Goal: Transaction & Acquisition: Register for event/course

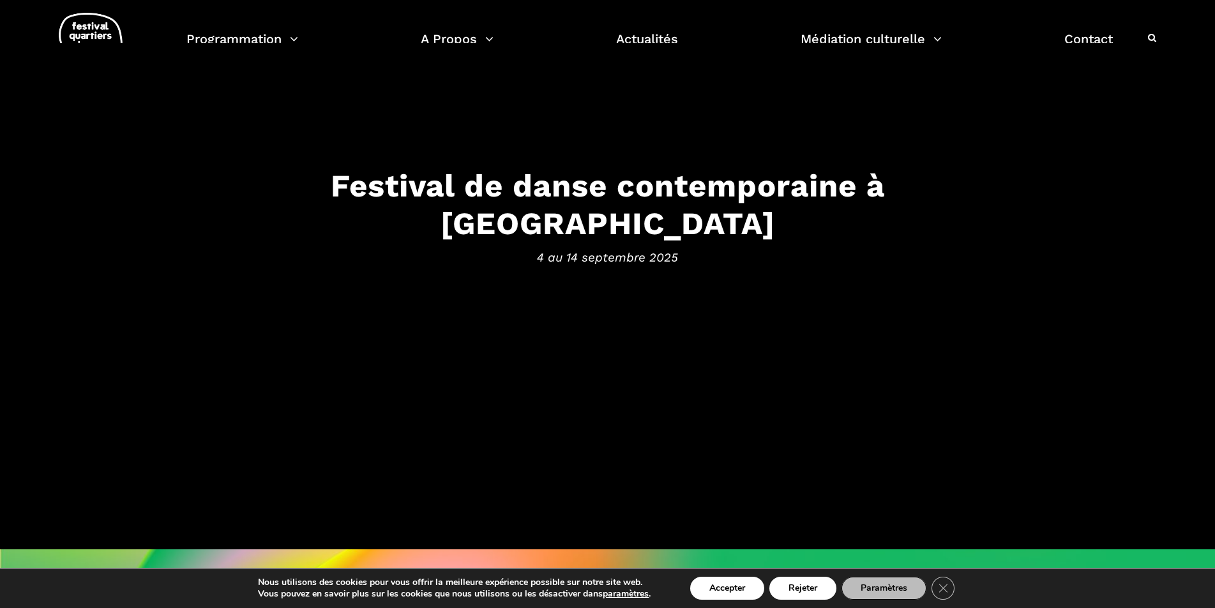
scroll to position [191, 0]
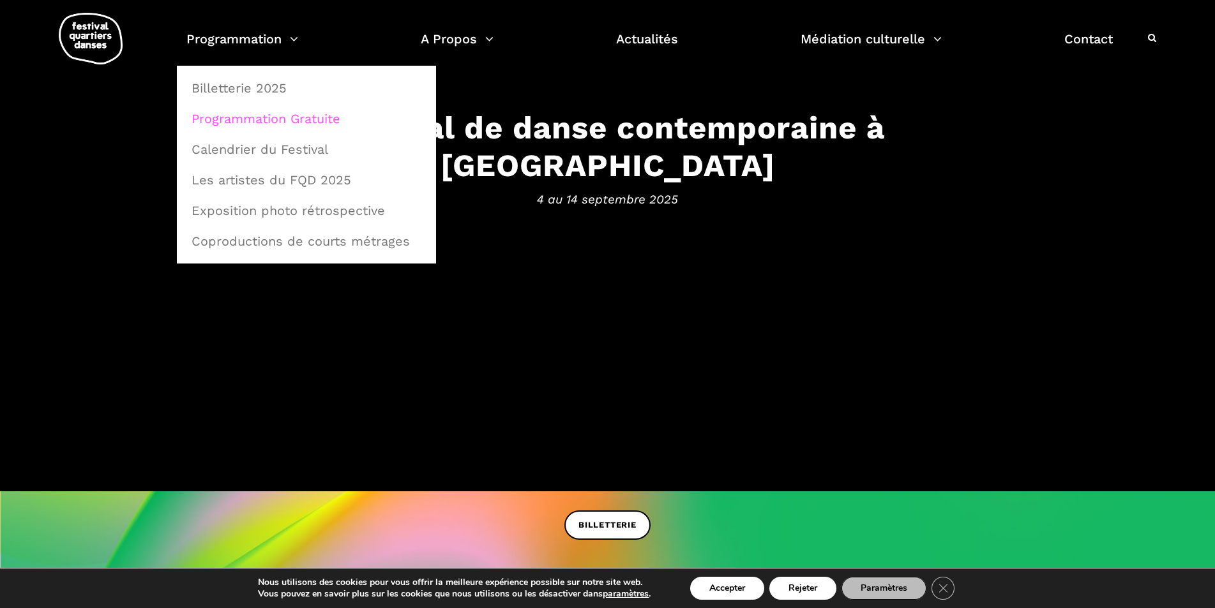
click at [271, 118] on link "Programmation Gratuite" at bounding box center [306, 118] width 245 height 29
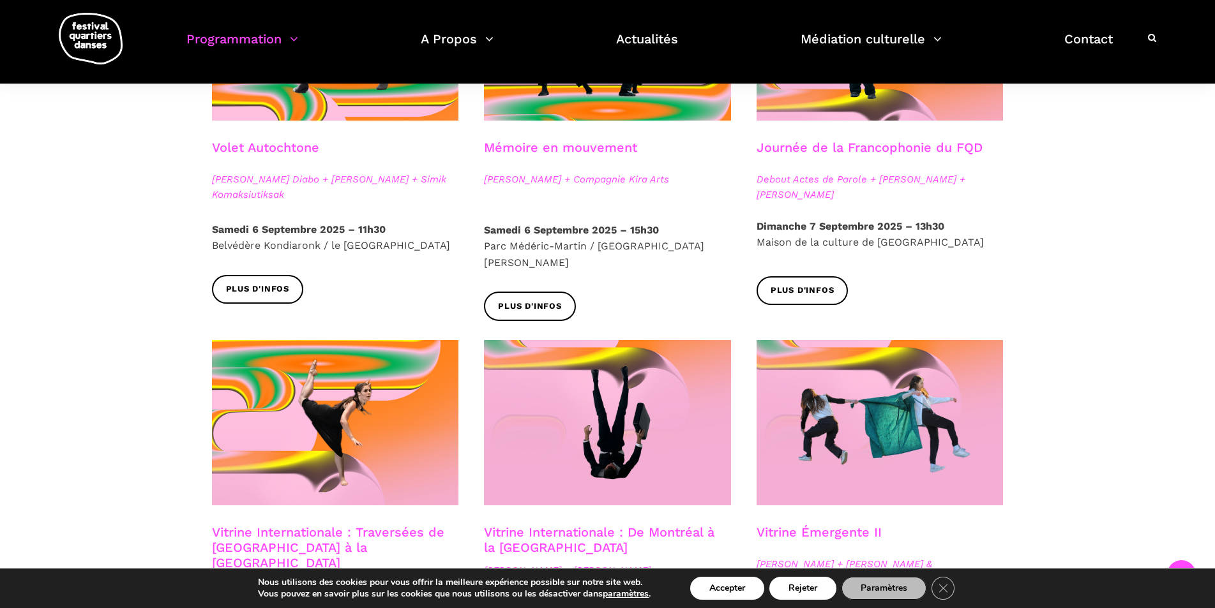
scroll to position [638, 0]
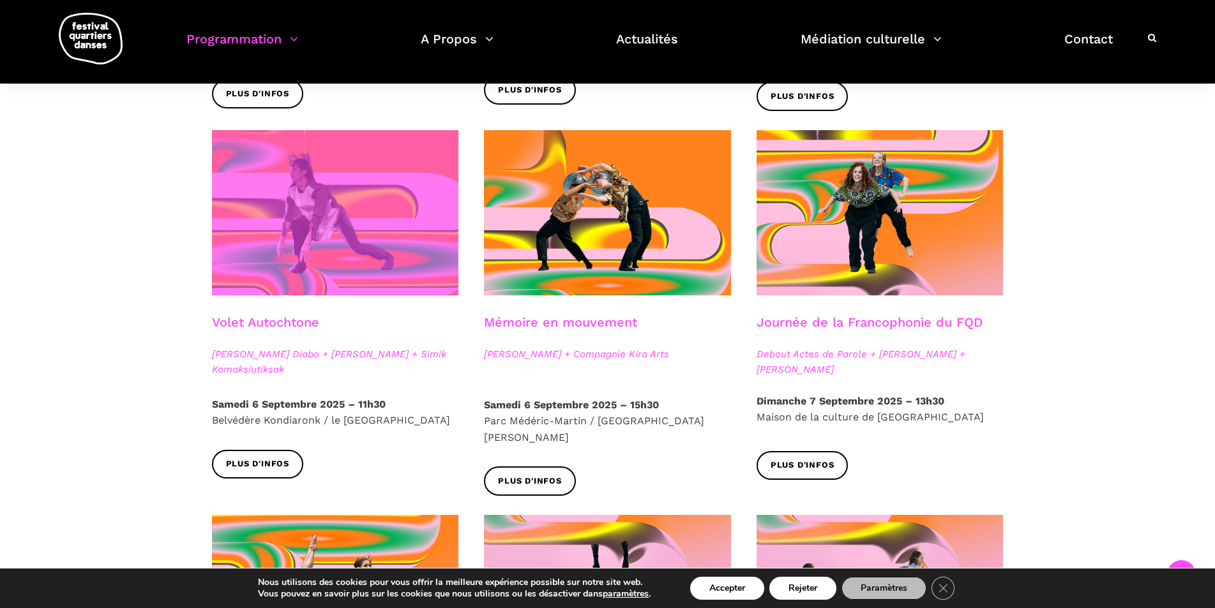
click at [357, 198] on span at bounding box center [335, 212] width 247 height 165
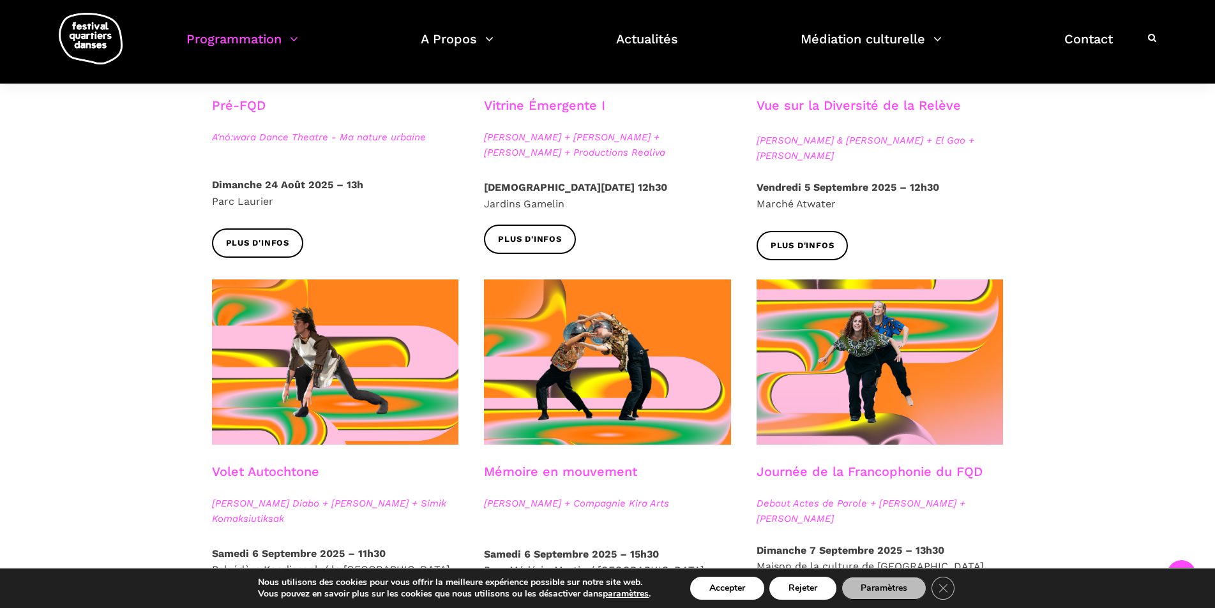
scroll to position [255, 0]
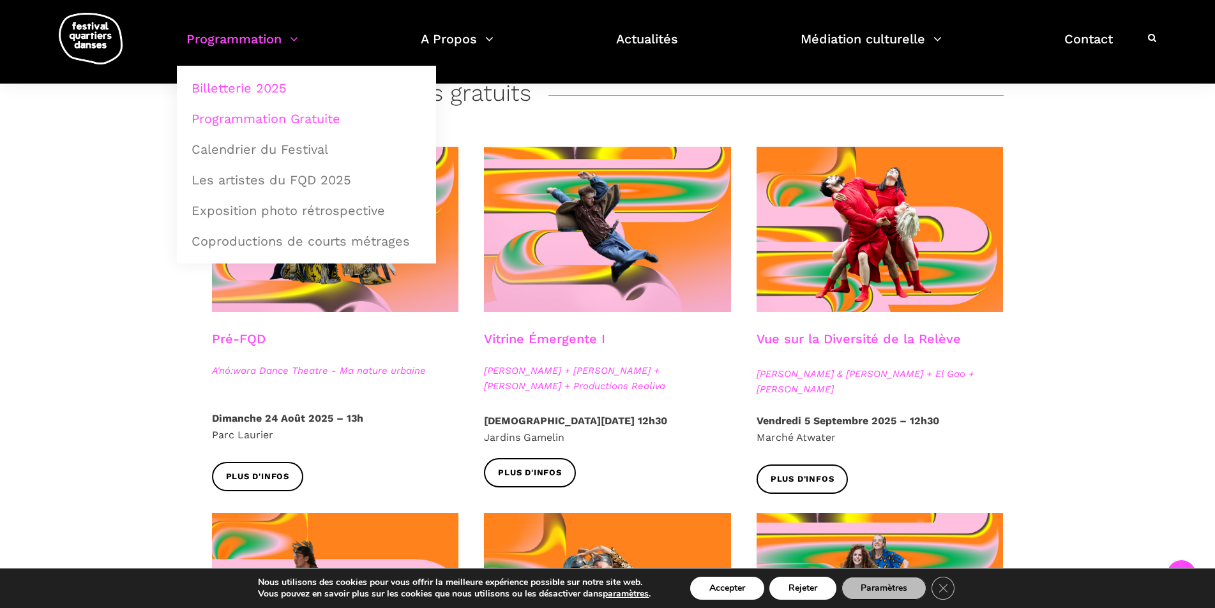
click at [283, 87] on link "Billetterie 2025" at bounding box center [306, 87] width 245 height 29
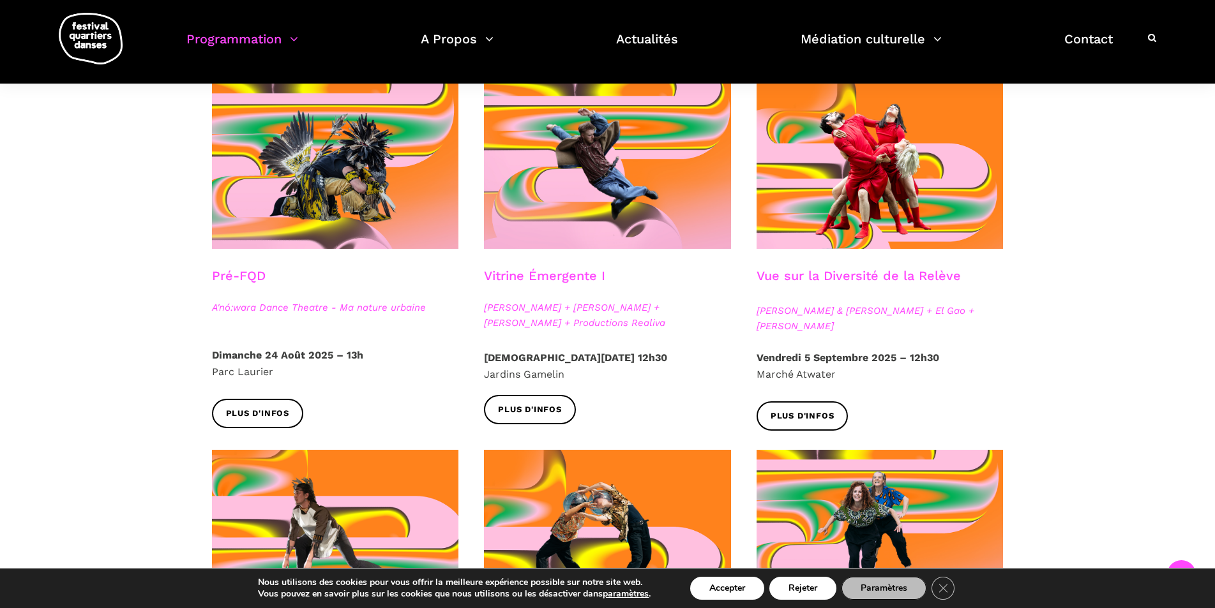
scroll to position [319, 0]
click at [876, 269] on h3 "Vue sur la Diversité de la Relève" at bounding box center [858, 283] width 204 height 32
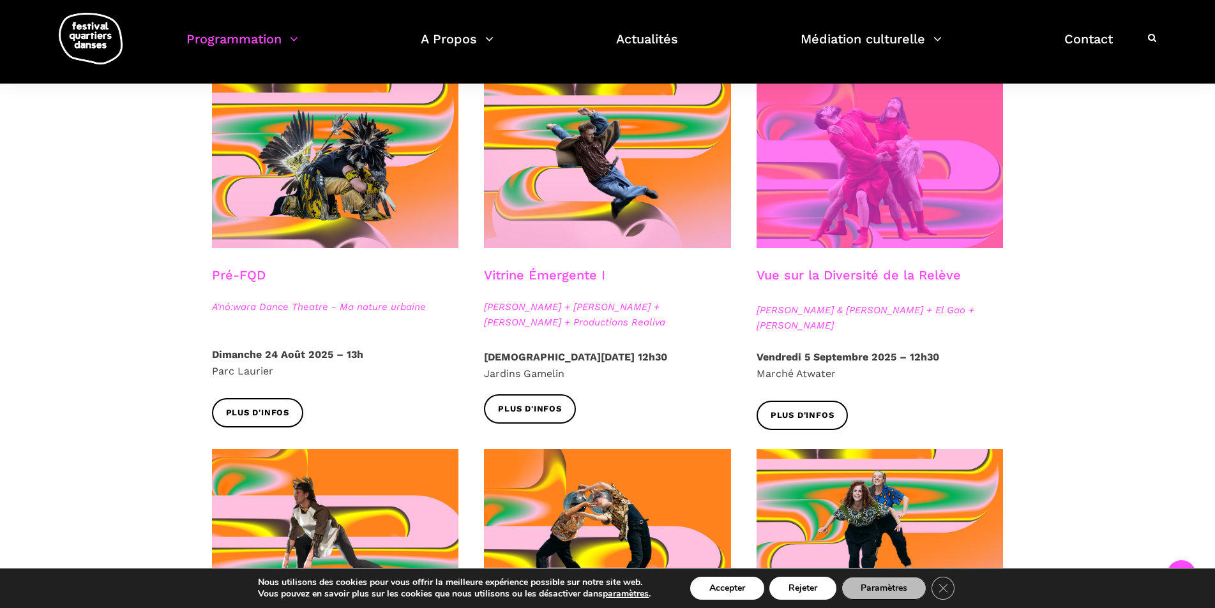
click at [951, 182] on span at bounding box center [879, 165] width 247 height 165
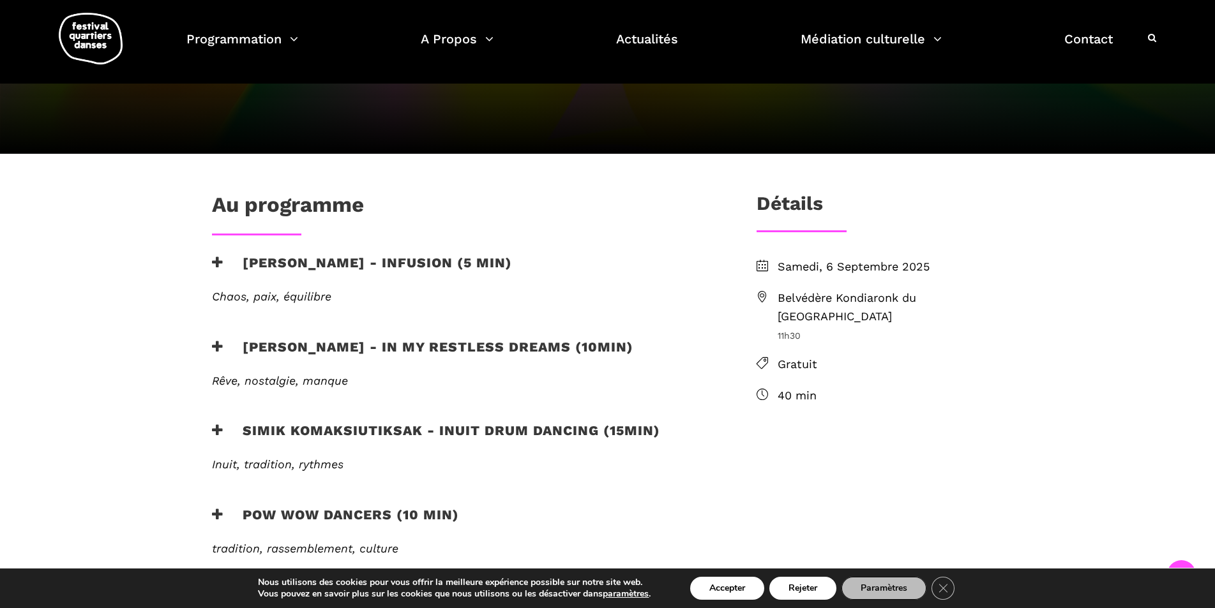
scroll to position [319, 0]
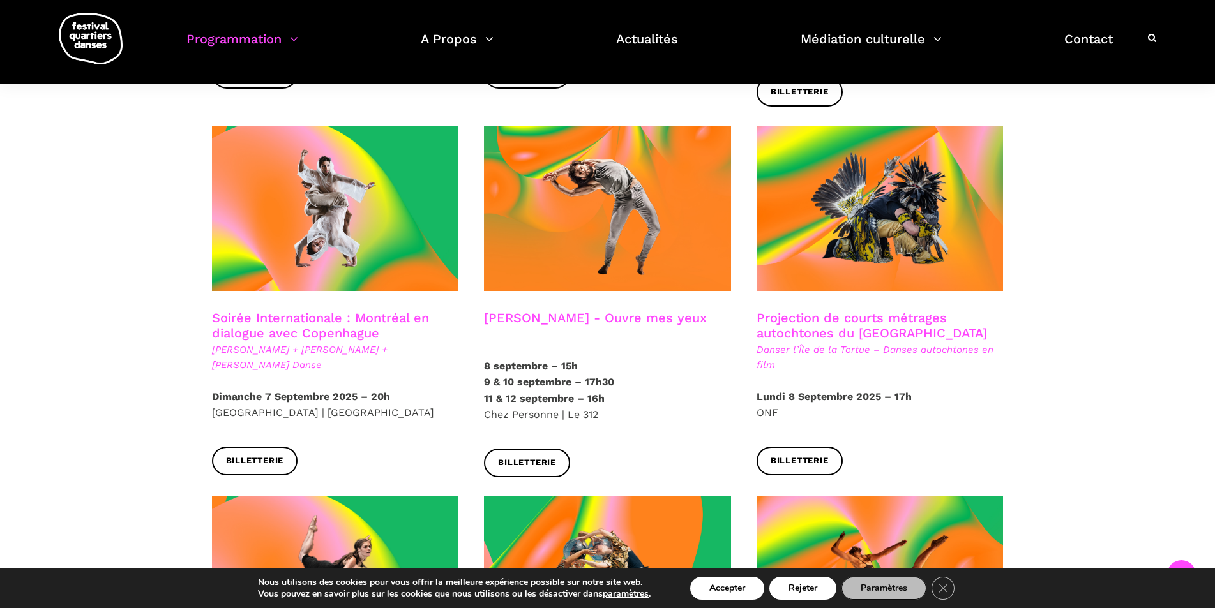
scroll to position [638, 0]
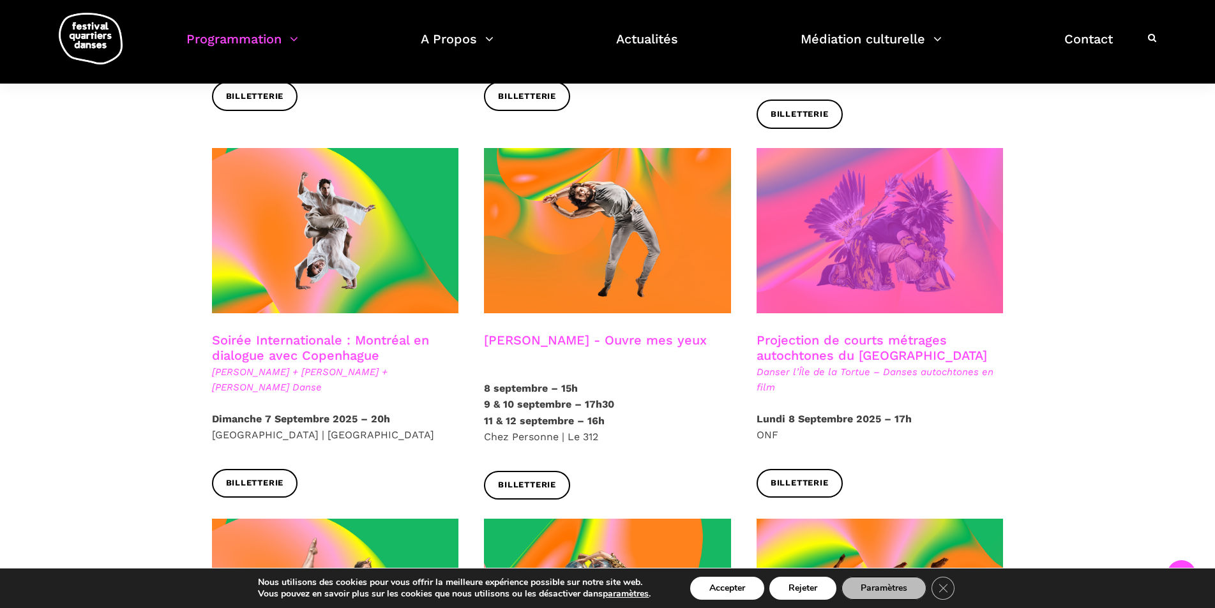
click at [987, 273] on span at bounding box center [879, 230] width 247 height 165
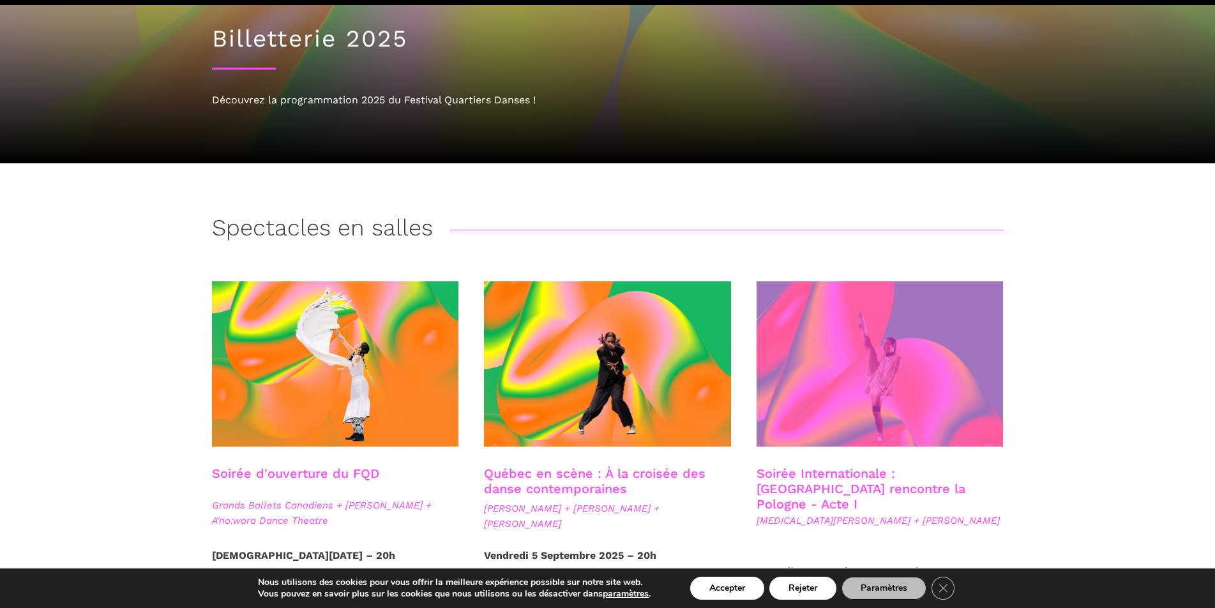
scroll to position [191, 0]
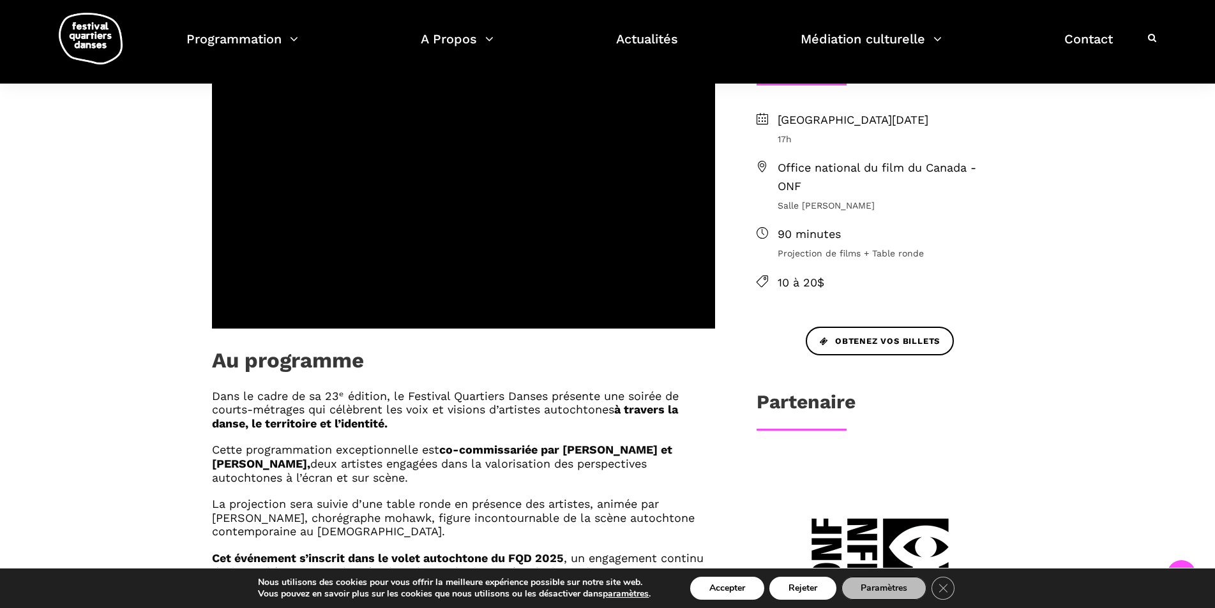
scroll to position [511, 0]
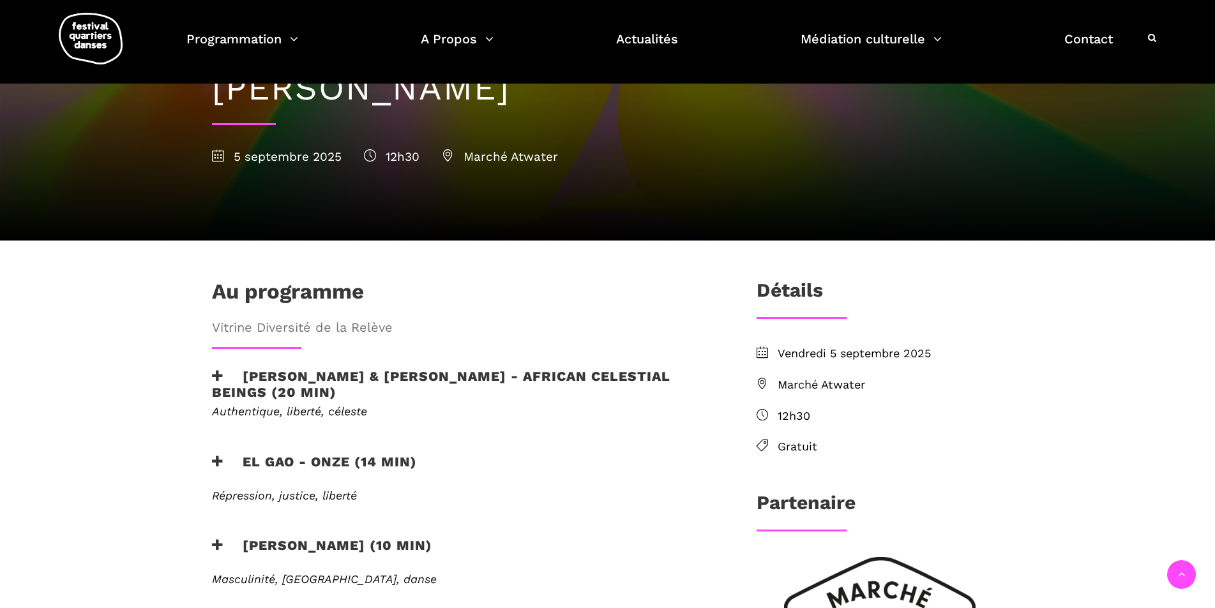
scroll to position [255, 0]
